Goal: Find specific page/section: Find specific page/section

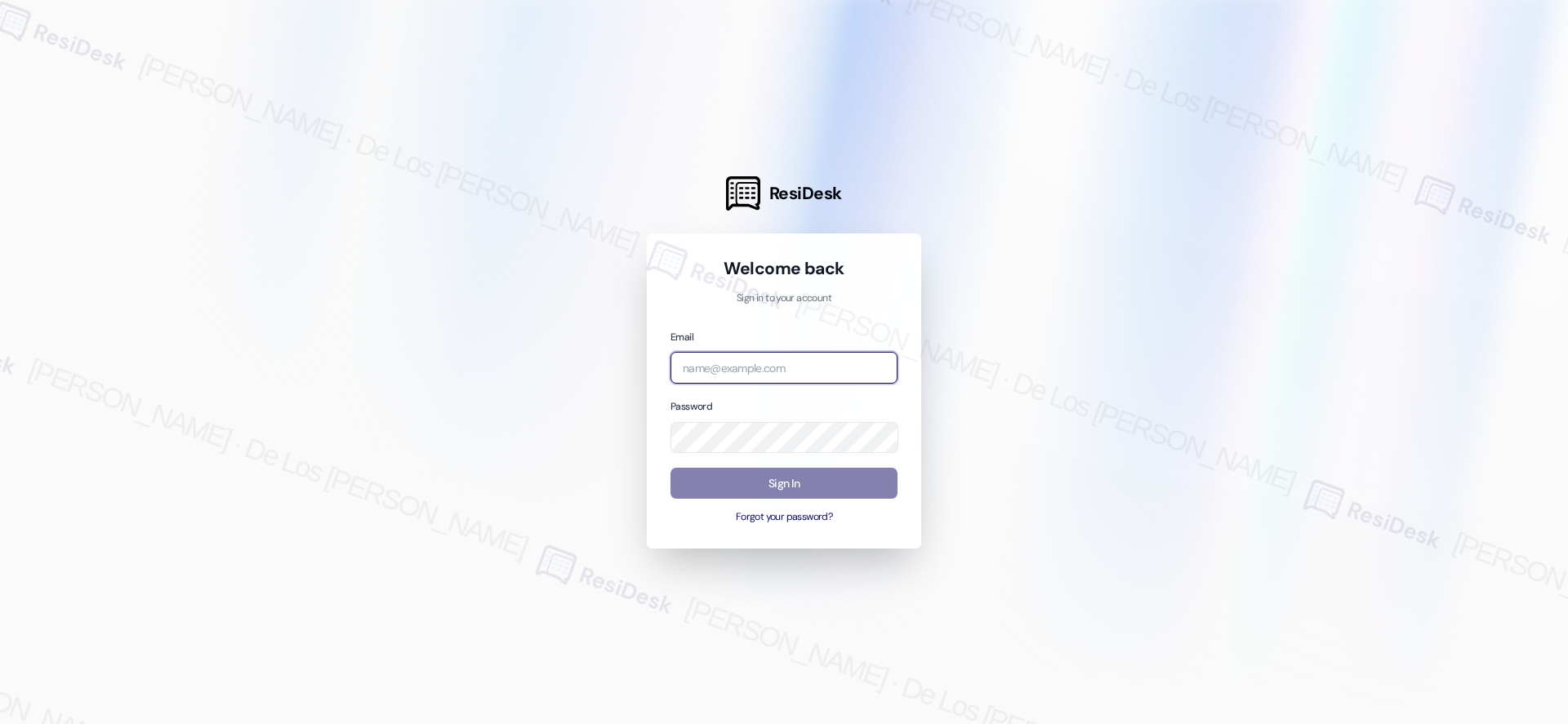
click at [736, 372] on input "email" at bounding box center [784, 367] width 227 height 31
type input "automated-surveys-park_properties-[PERSON_NAME].[PERSON_NAME]@park_[DOMAIN_NAME]"
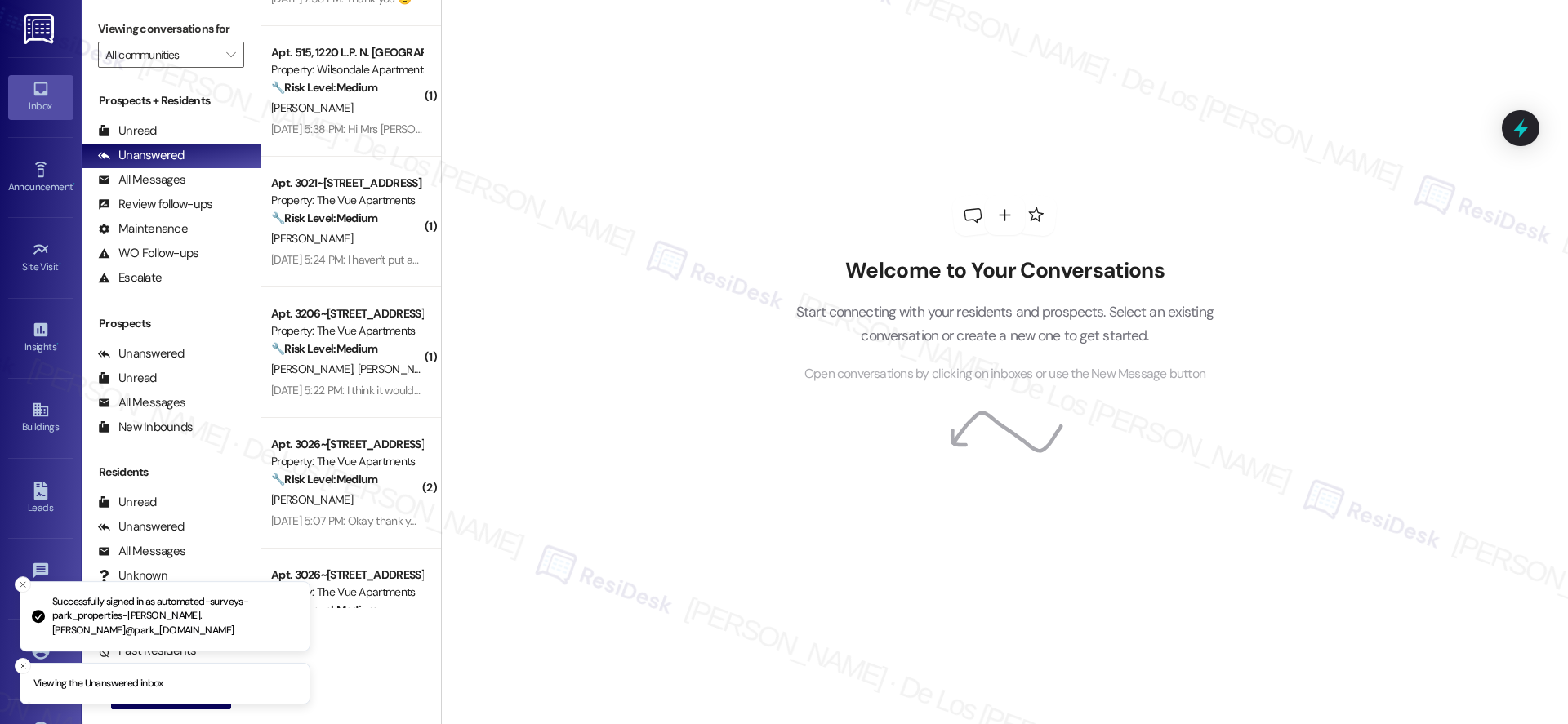
scroll to position [1779, 0]
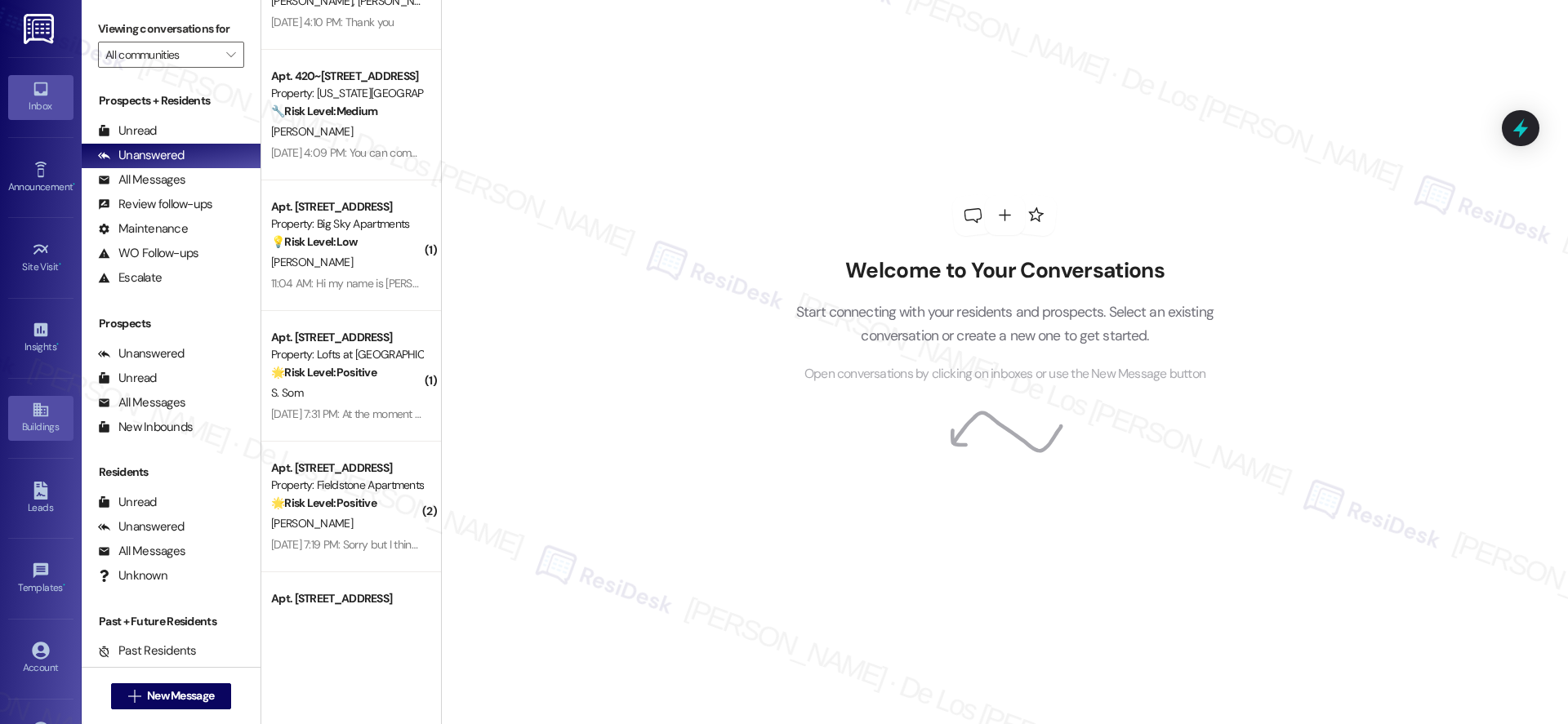
click at [38, 412] on icon at bounding box center [39, 410] width 14 height 14
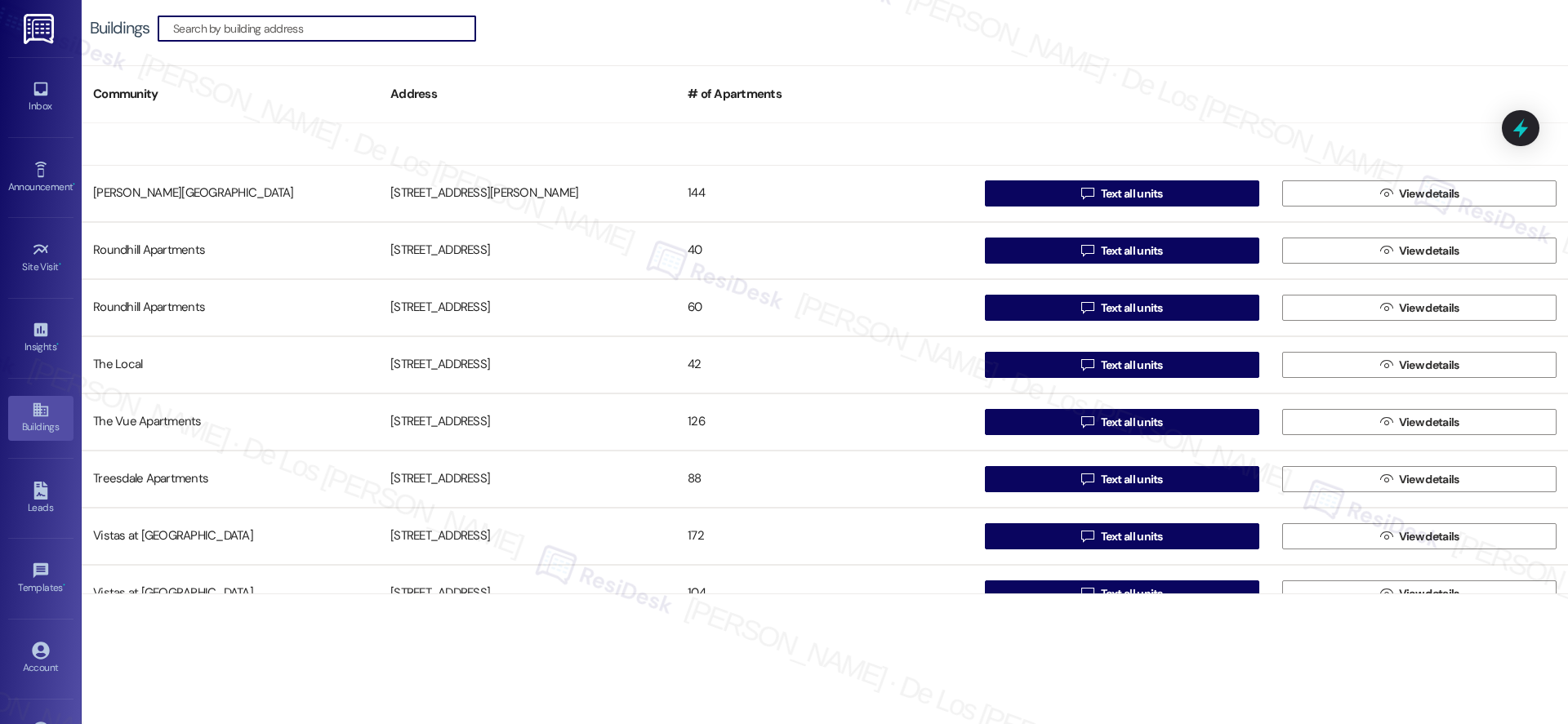
scroll to position [1416, 0]
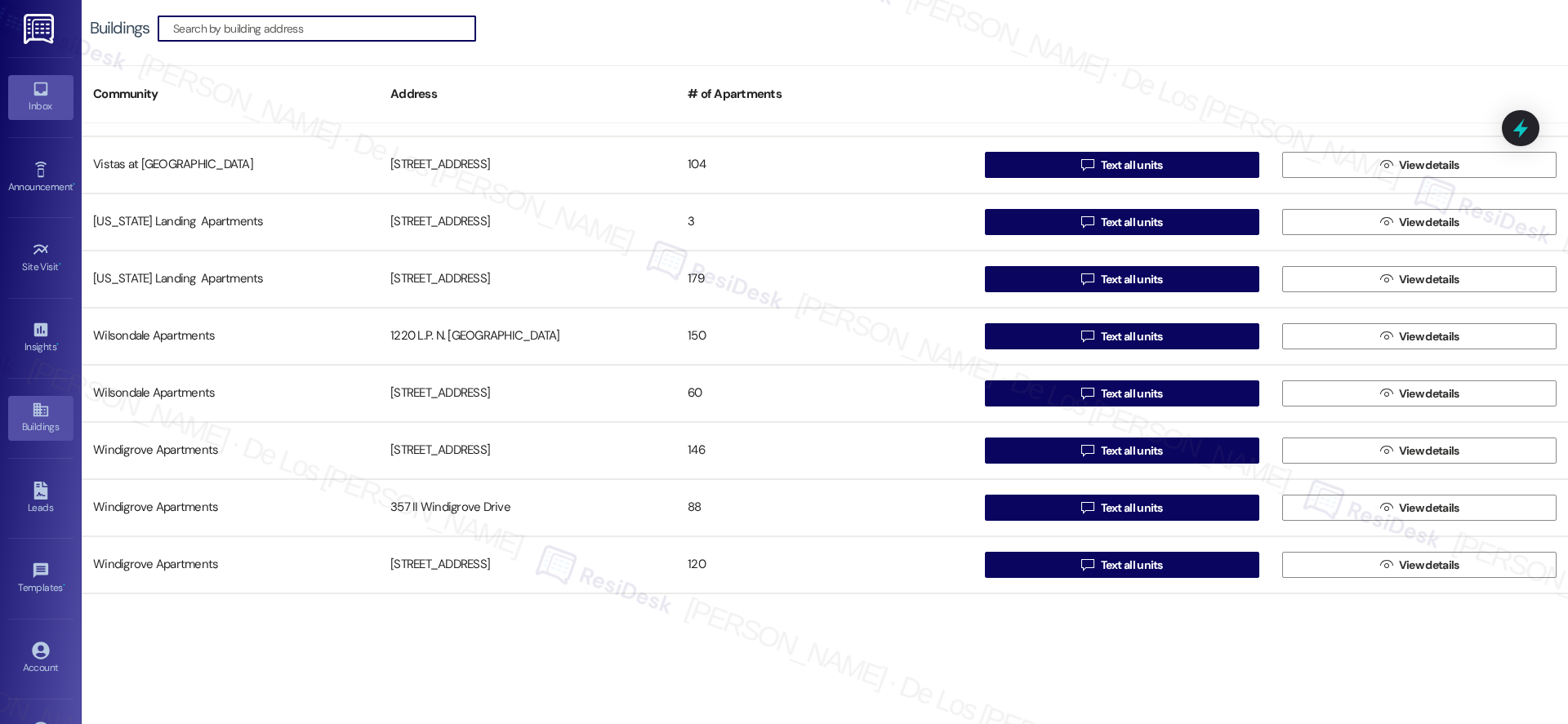
click at [37, 95] on icon at bounding box center [40, 88] width 18 height 18
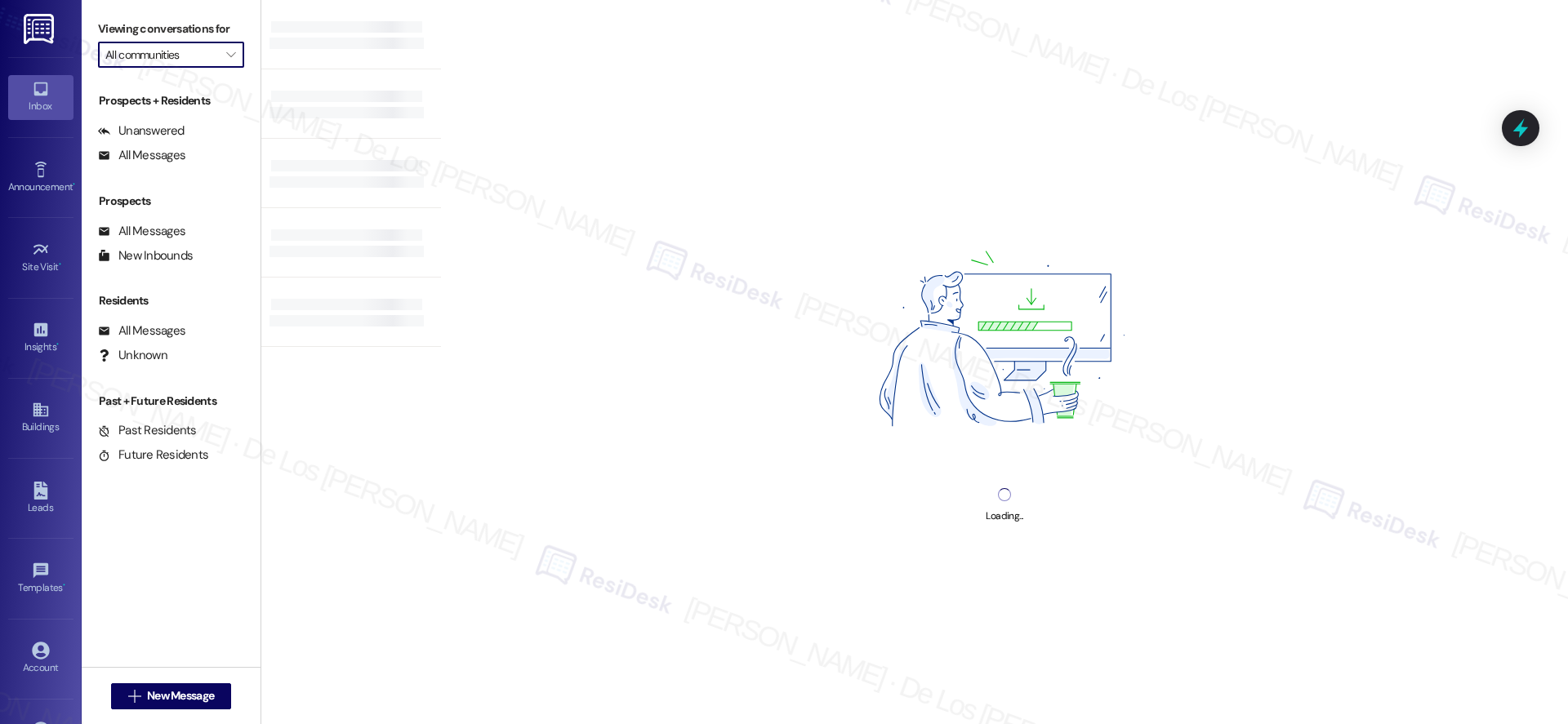
click at [181, 67] on input "All communities" at bounding box center [162, 54] width 112 height 26
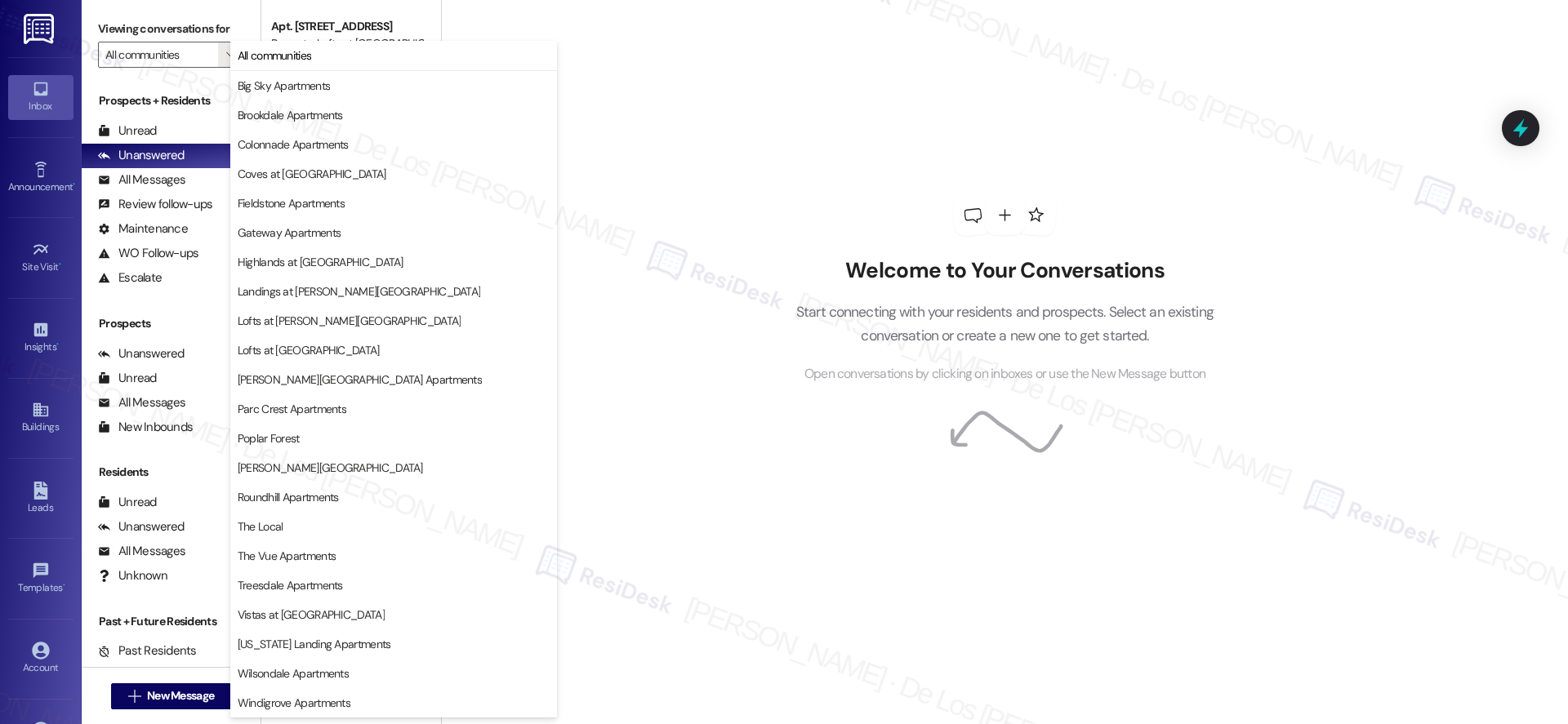
drag, startPoint x: 38, startPoint y: 401, endPoint x: 71, endPoint y: 383, distance: 37.6
click at [38, 401] on icon at bounding box center [40, 409] width 18 height 18
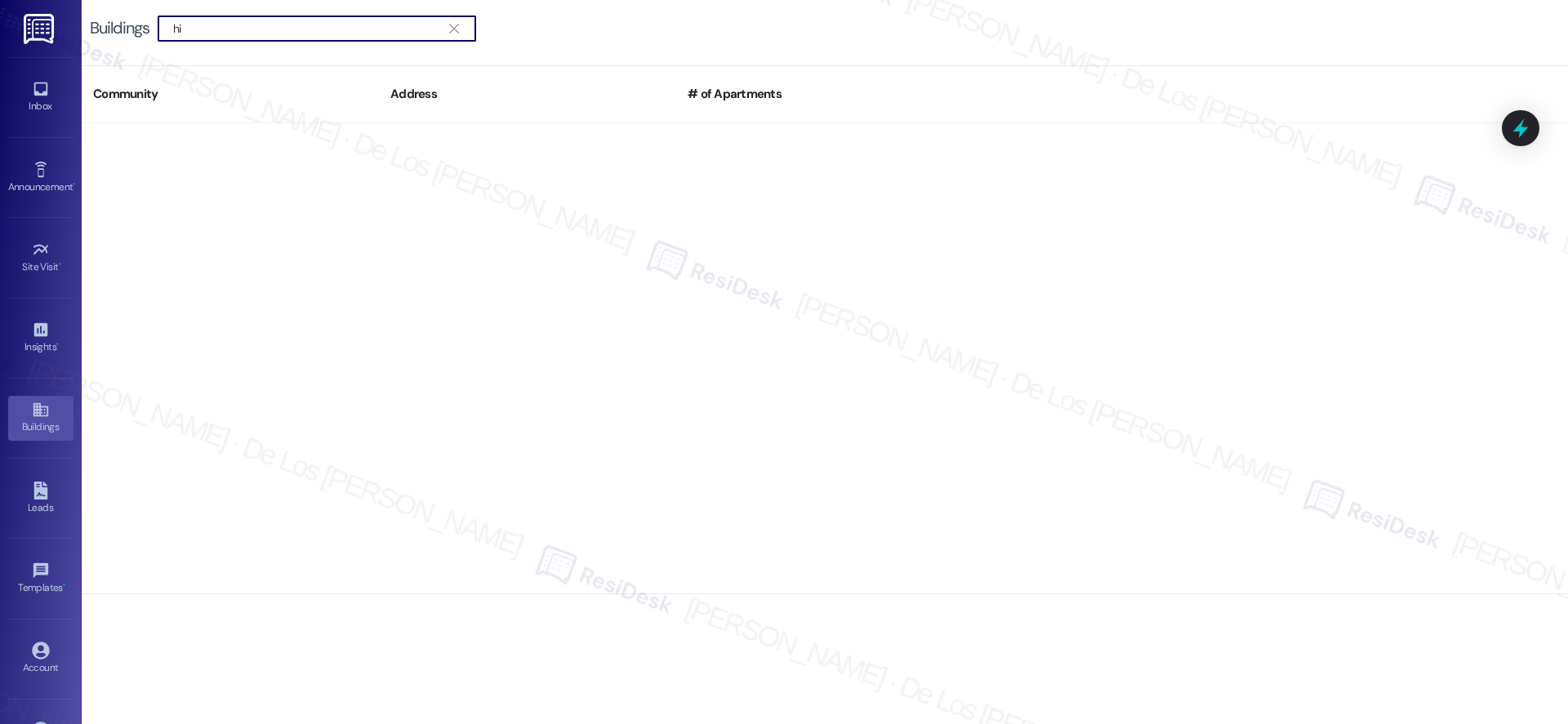
type input "h"
type input "Highland"
click at [42, 92] on icon at bounding box center [40, 89] width 14 height 14
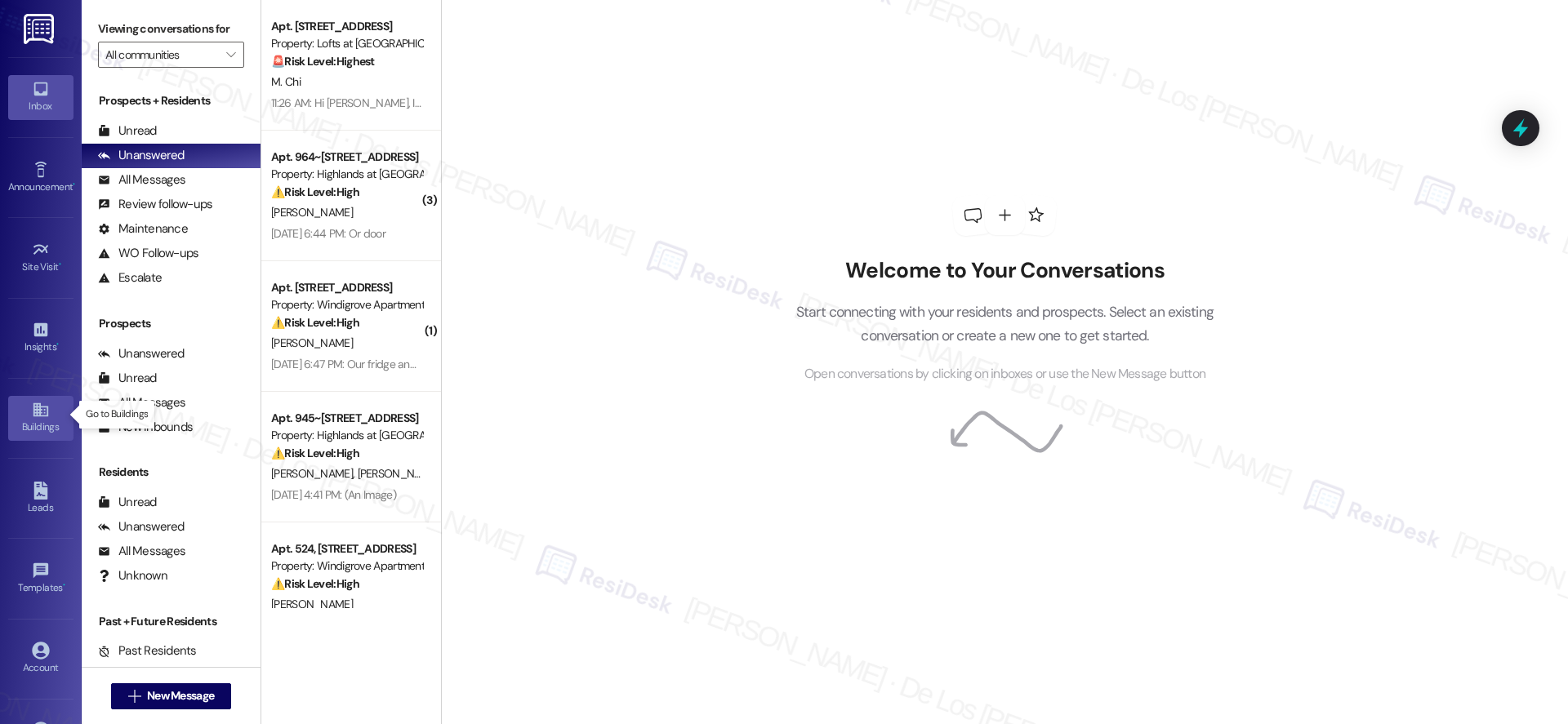
click at [25, 408] on link "Buildings" at bounding box center [41, 418] width 66 height 44
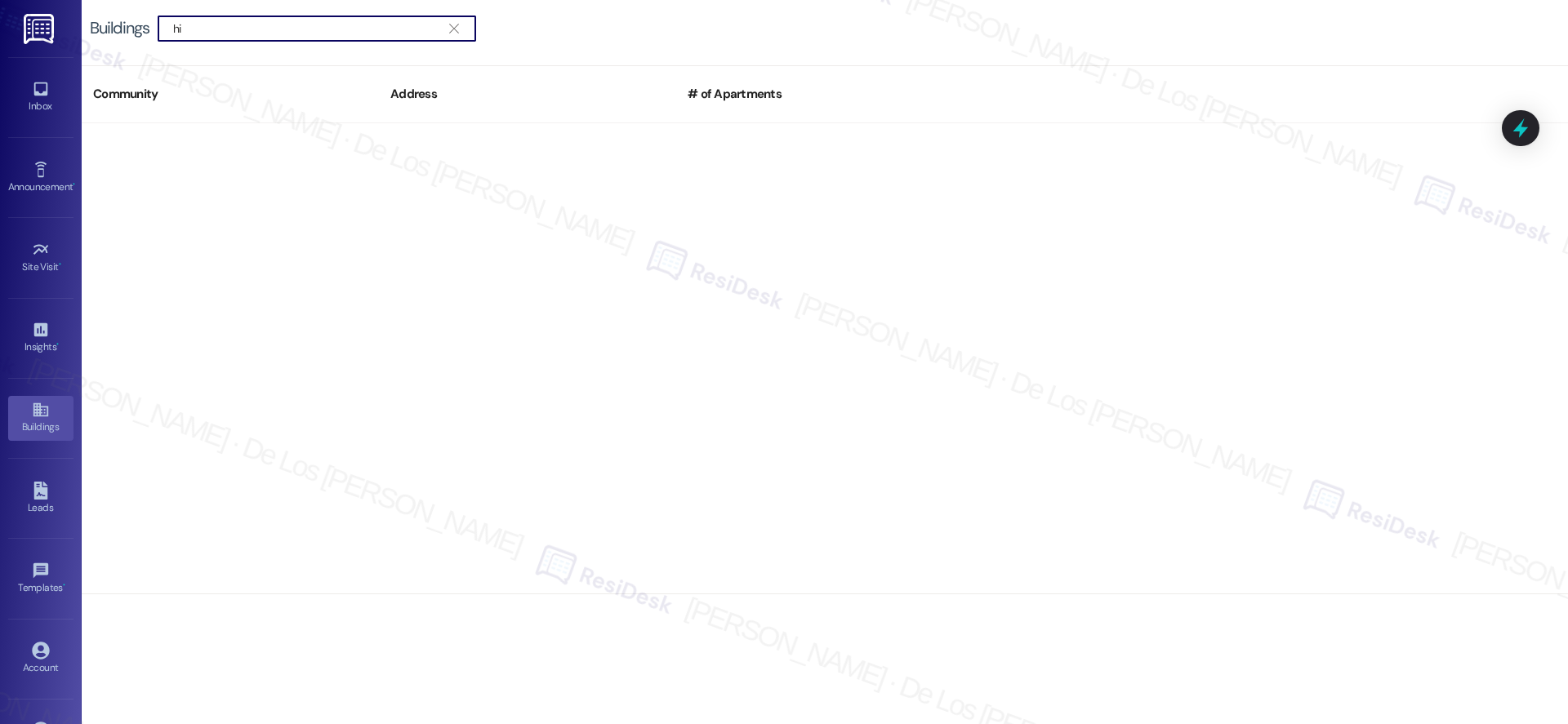
type input "h"
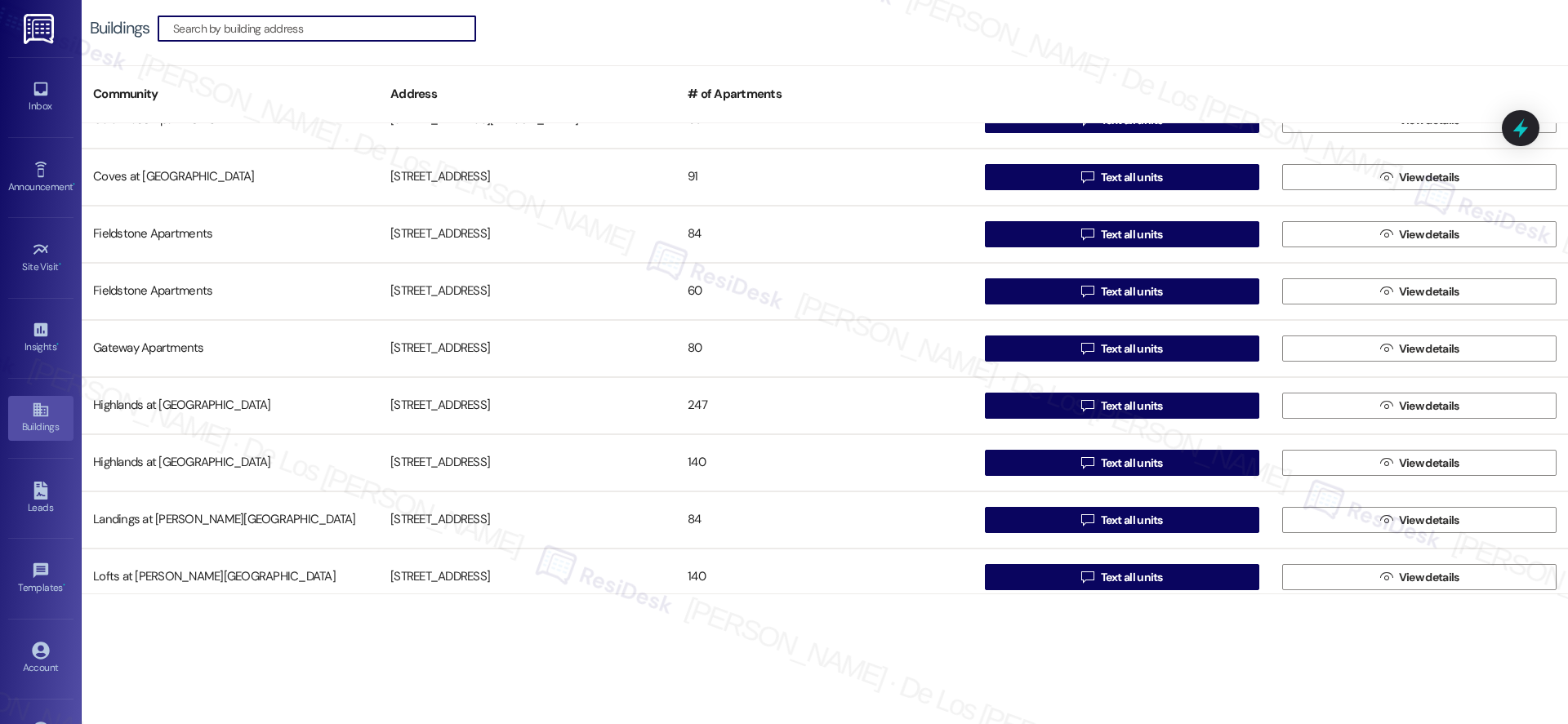
scroll to position [340, 0]
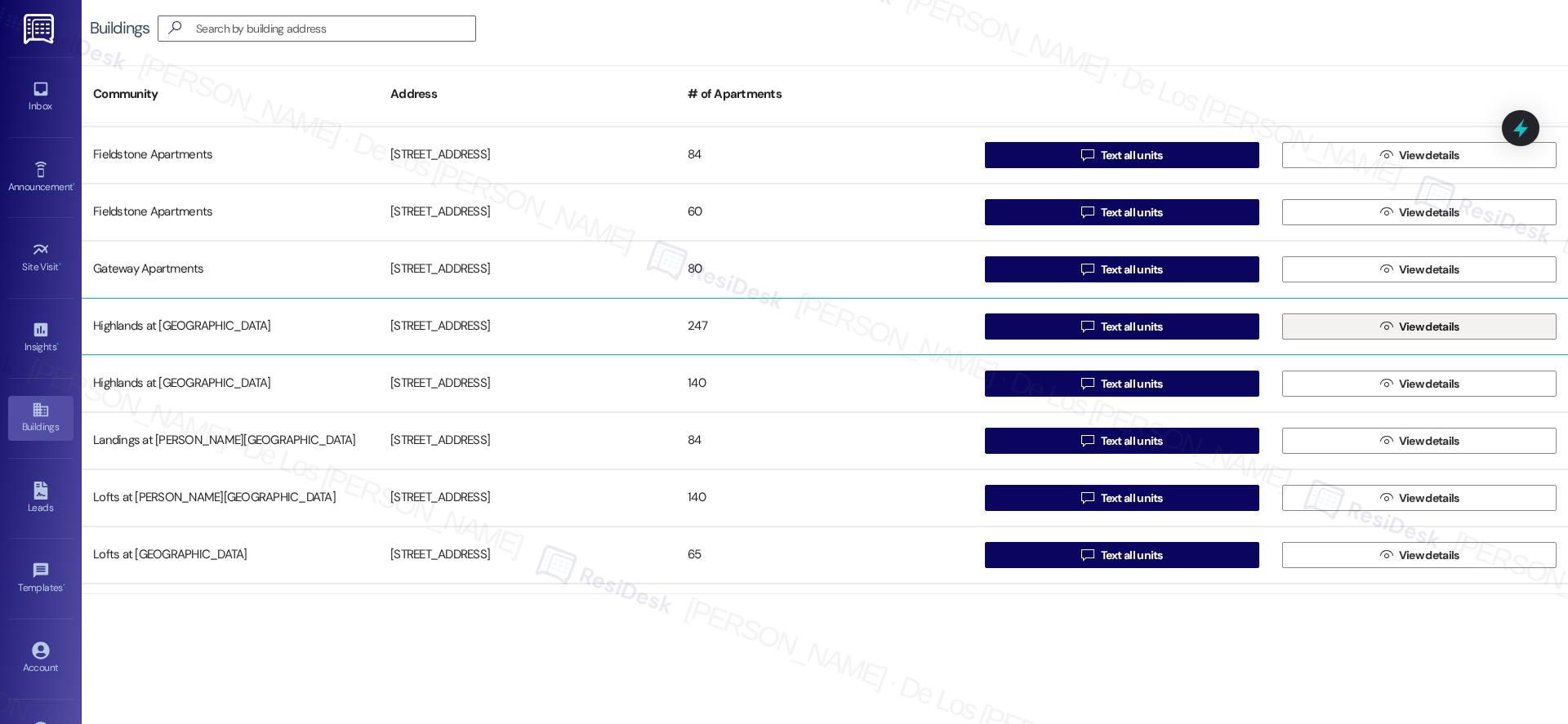
click at [1367, 321] on button " View details" at bounding box center [1419, 326] width 274 height 26
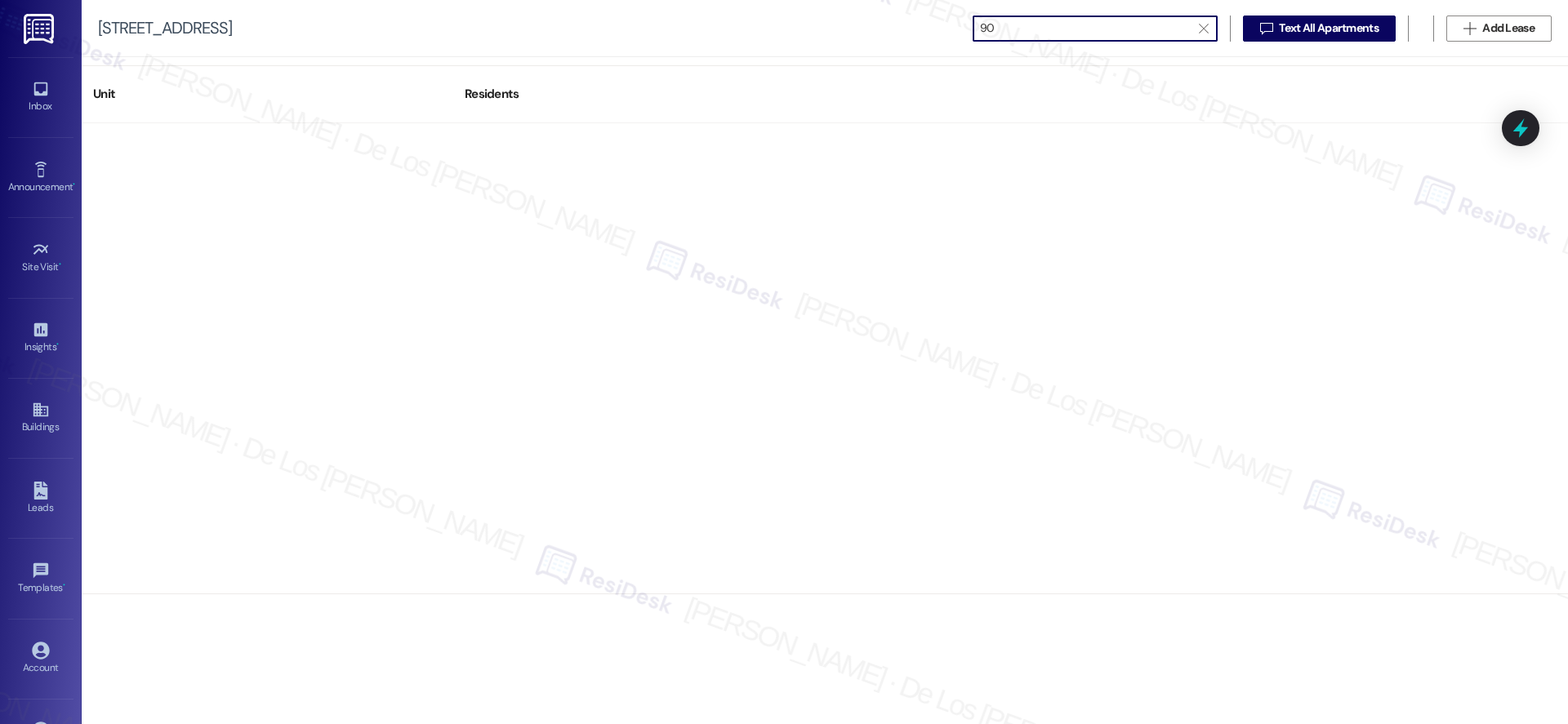
type input "907"
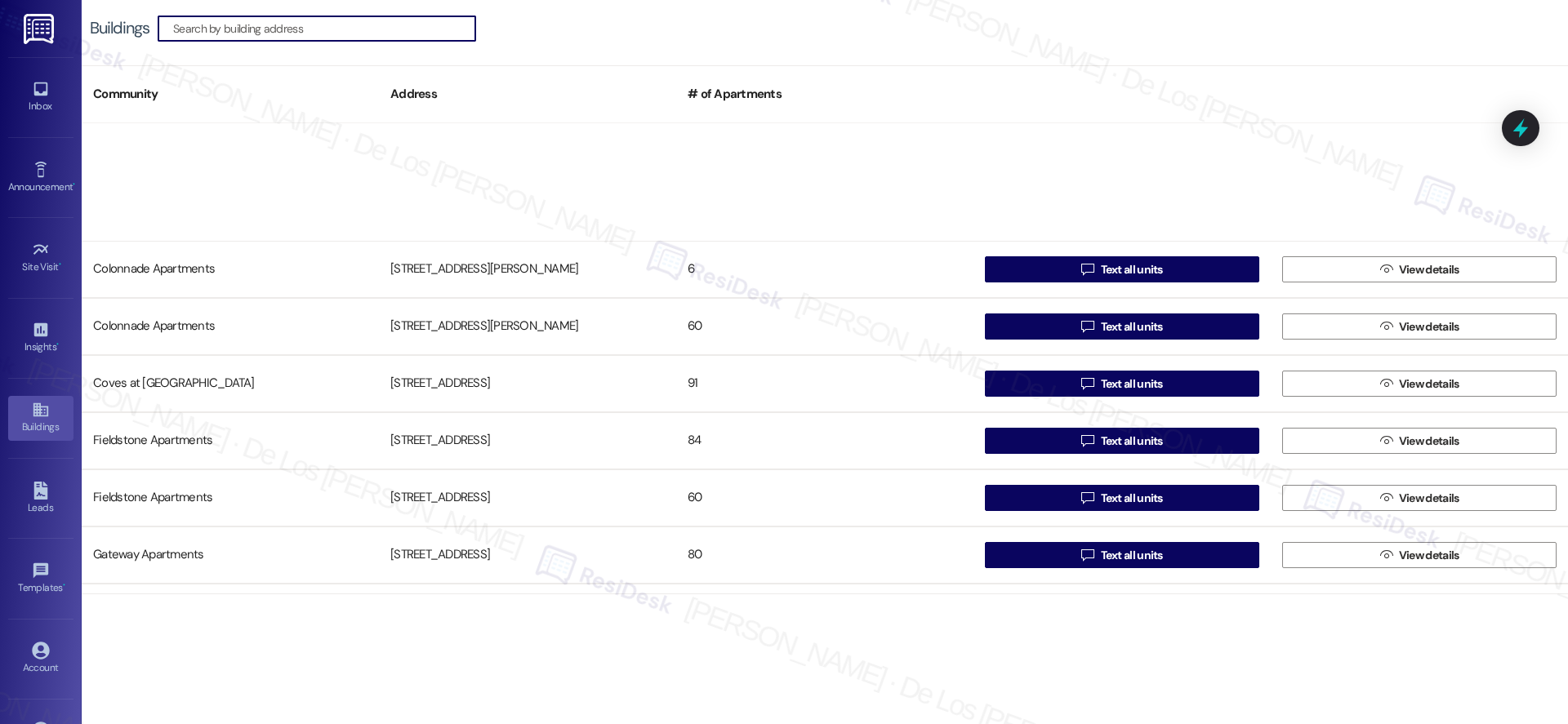
scroll to position [330, 0]
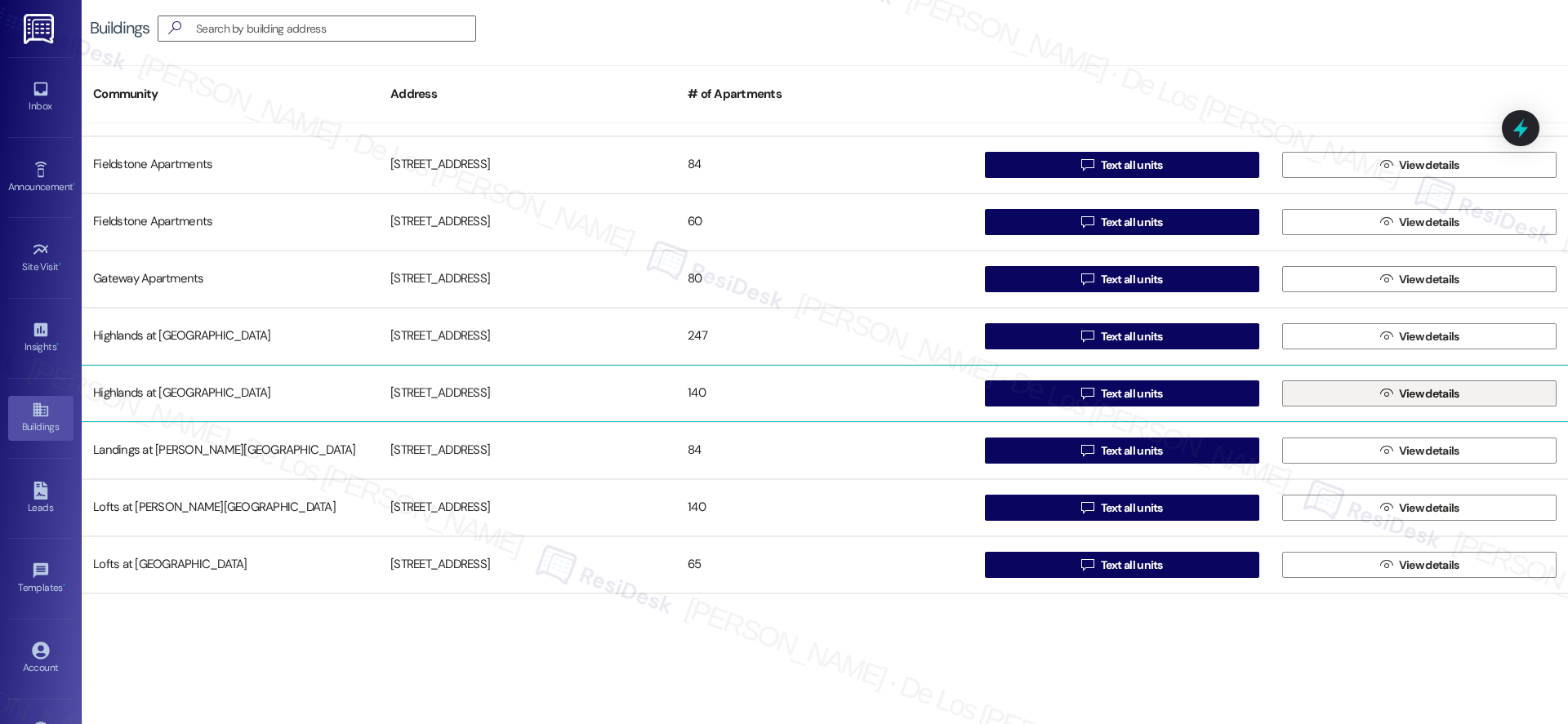
click at [1385, 382] on span " View details" at bounding box center [1420, 394] width 86 height 25
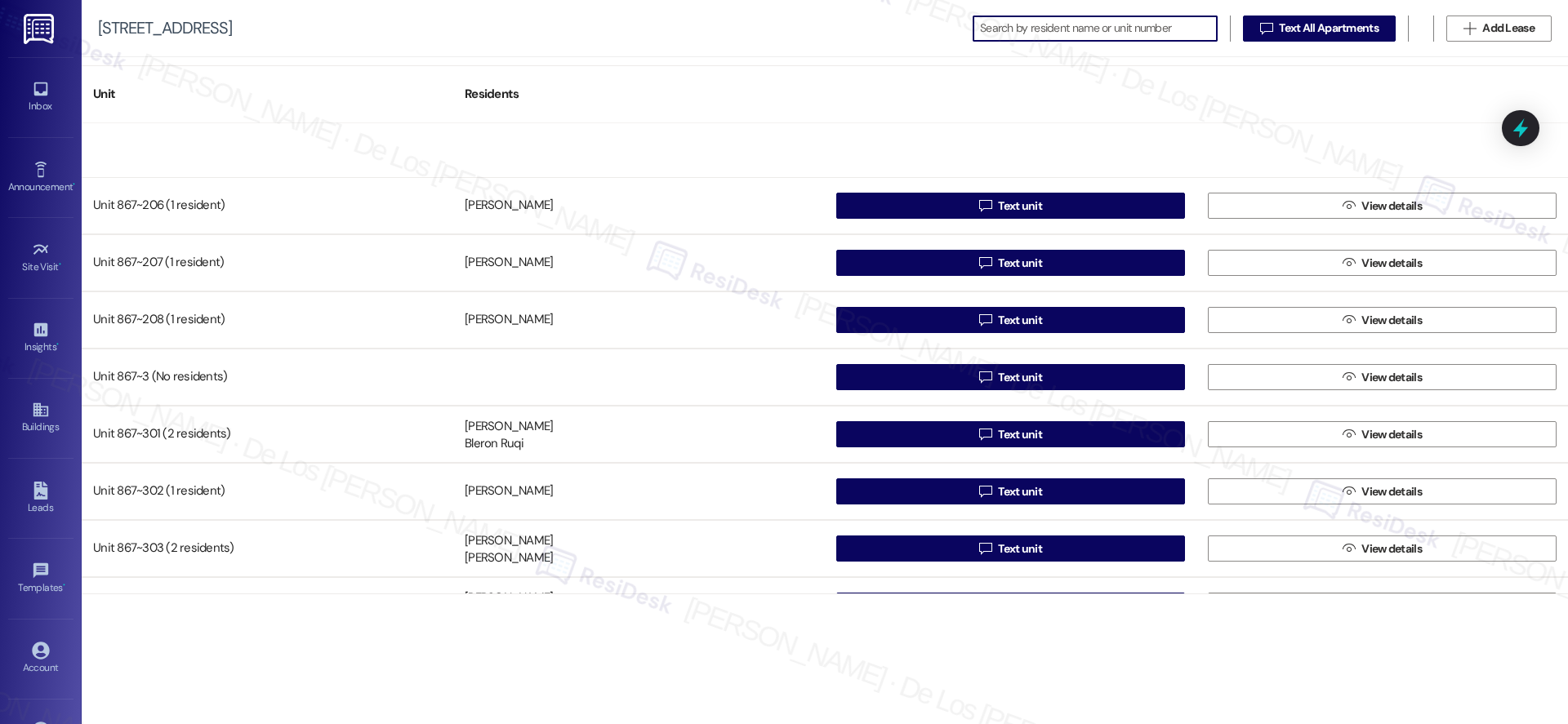
scroll to position [623, 0]
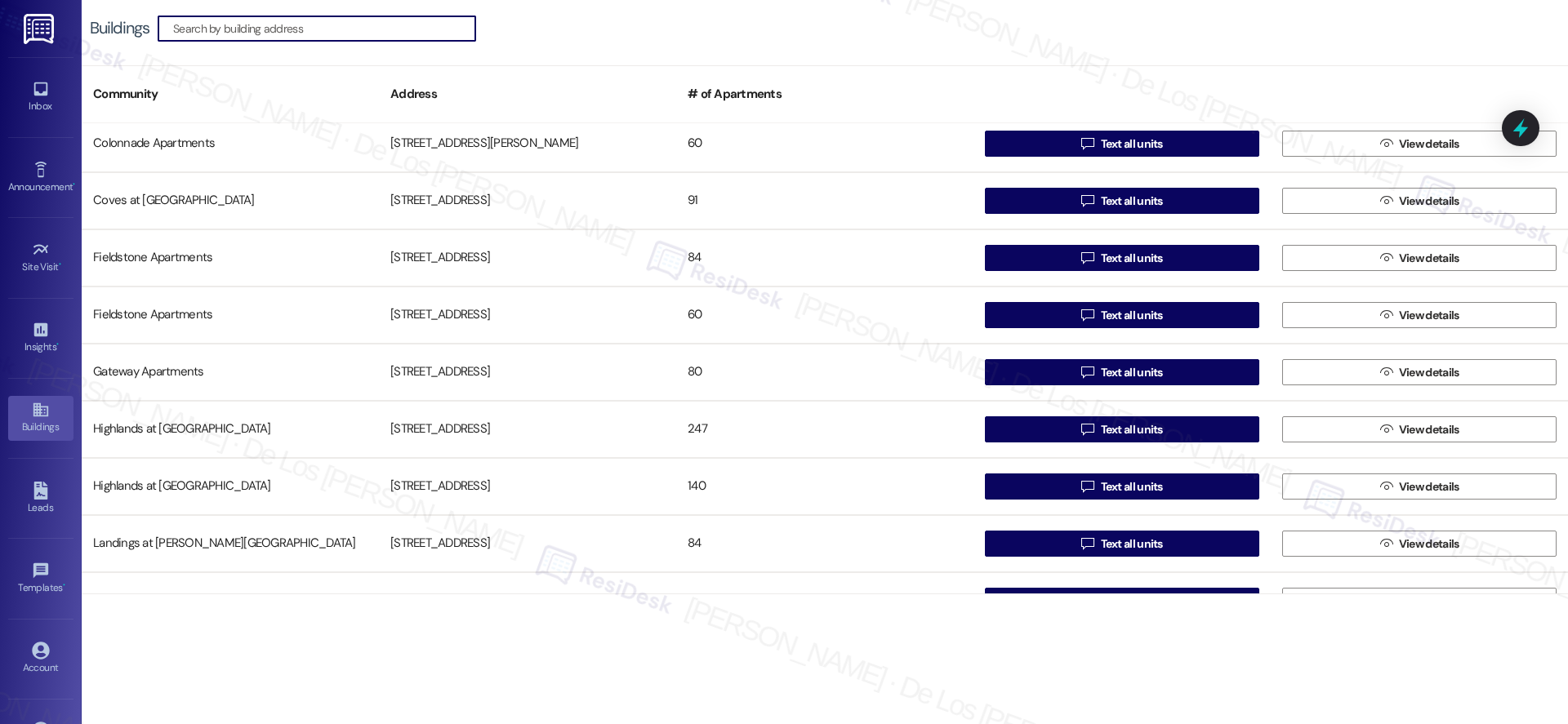
scroll to position [278, 0]
